Goal: Information Seeking & Learning: Learn about a topic

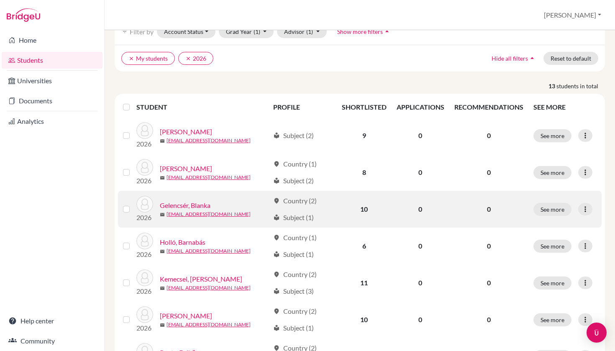
scroll to position [49, 0]
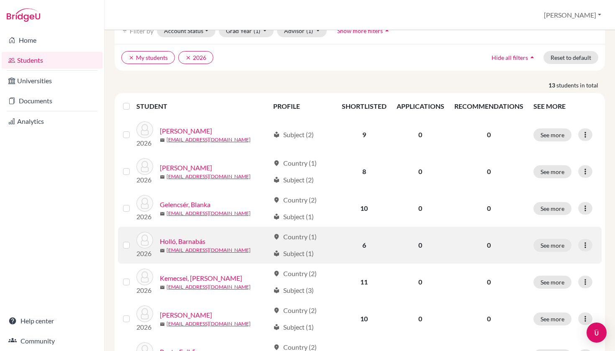
click at [205, 243] on link "Holló, Barnabás" at bounding box center [183, 241] width 46 height 10
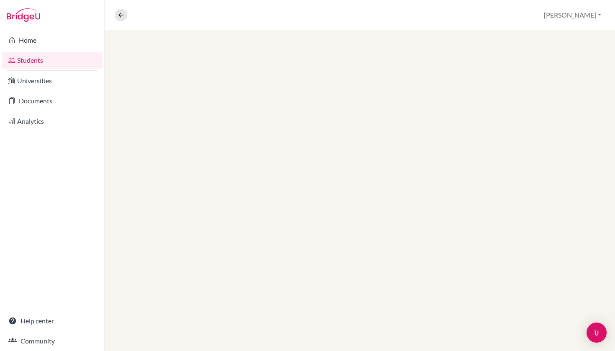
click at [197, 239] on div at bounding box center [360, 190] width 510 height 321
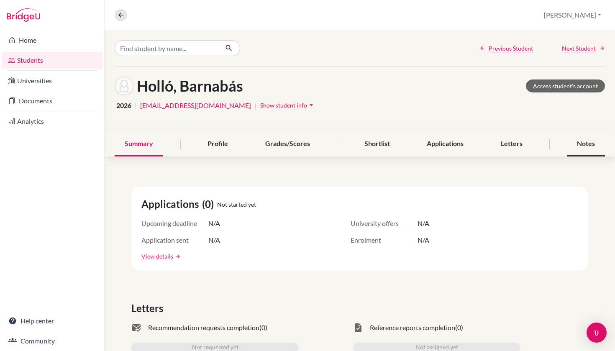
click at [593, 147] on div "Notes" at bounding box center [586, 144] width 38 height 25
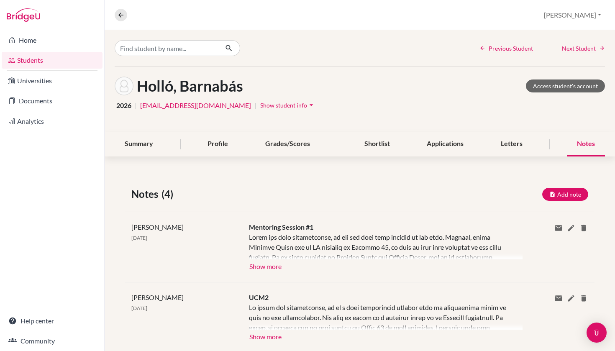
click at [277, 266] on button "Show more" at bounding box center [265, 265] width 33 height 13
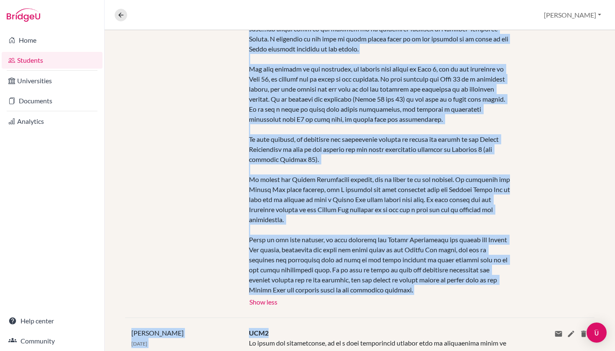
scroll to position [300, 0]
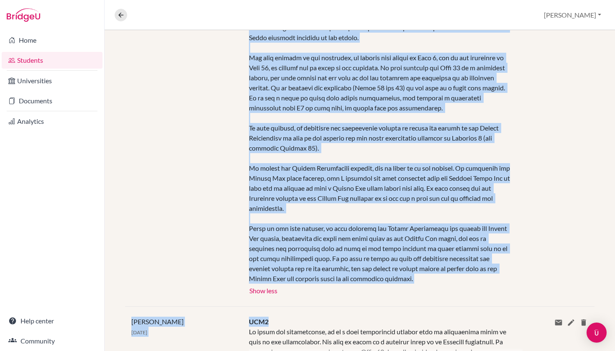
drag, startPoint x: 248, startPoint y: 238, endPoint x: 344, endPoint y: 294, distance: 110.2
click at [344, 294] on div "Mentoring Session #1 Show more Show less" at bounding box center [380, 109] width 274 height 374
copy div "Lorem ips dolo sitametconse, ad eli sed doei temp incidid ut lab etdo. Magnaal,…"
